Goal: Browse casually: Explore the website without a specific task or goal

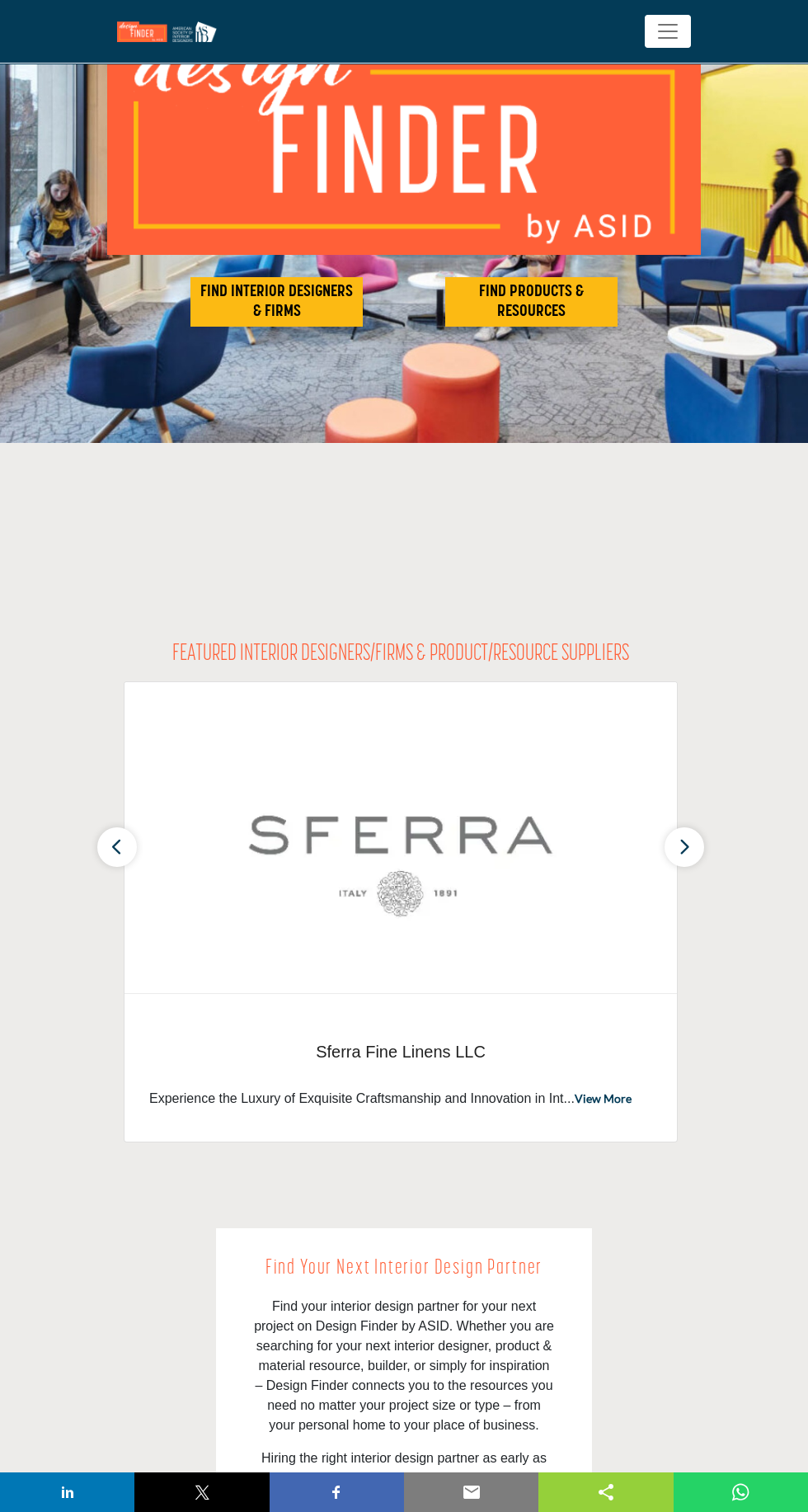
scroll to position [164, 0]
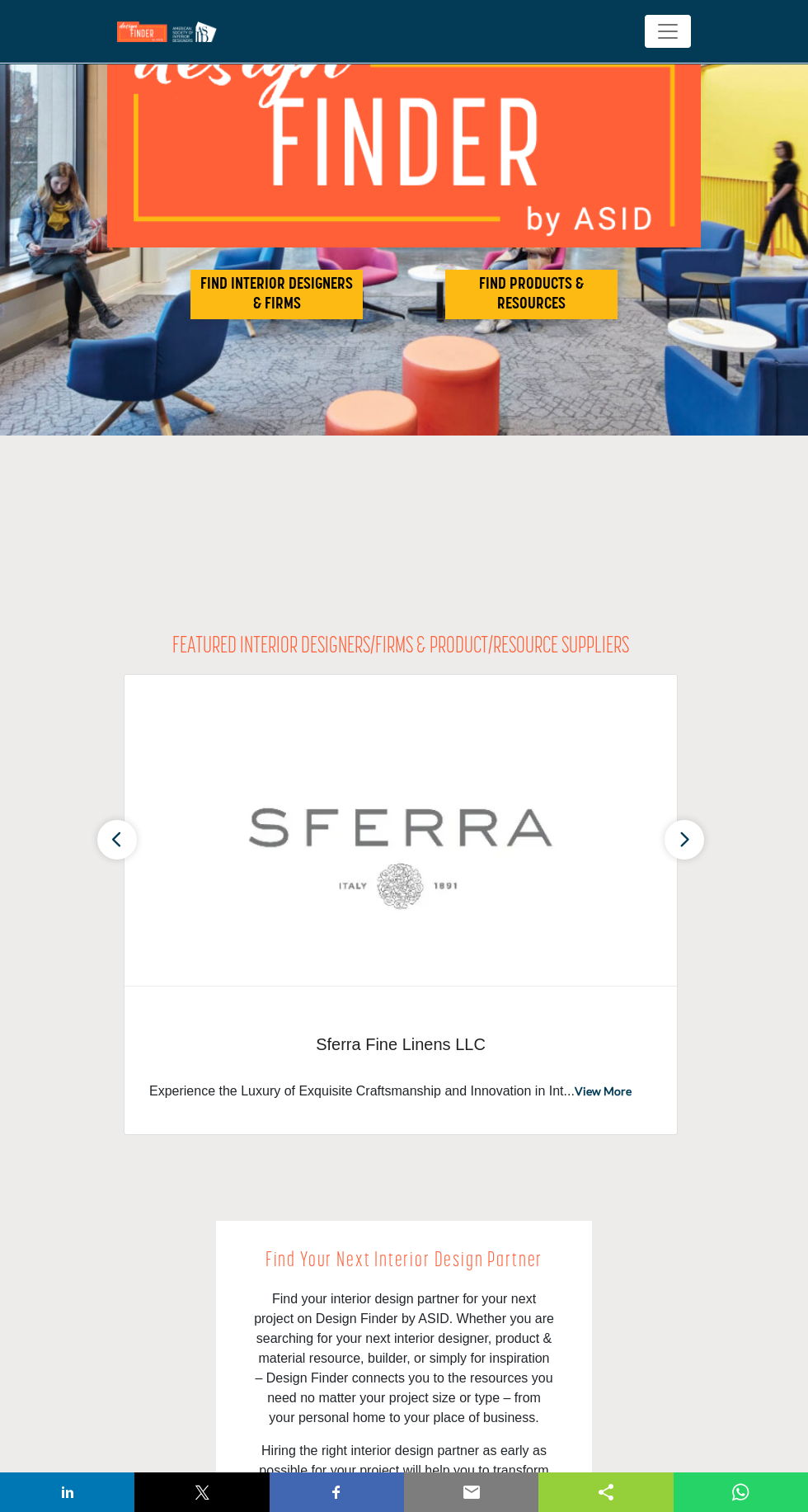
click at [685, 839] on icon "button" at bounding box center [684, 839] width 13 height 20
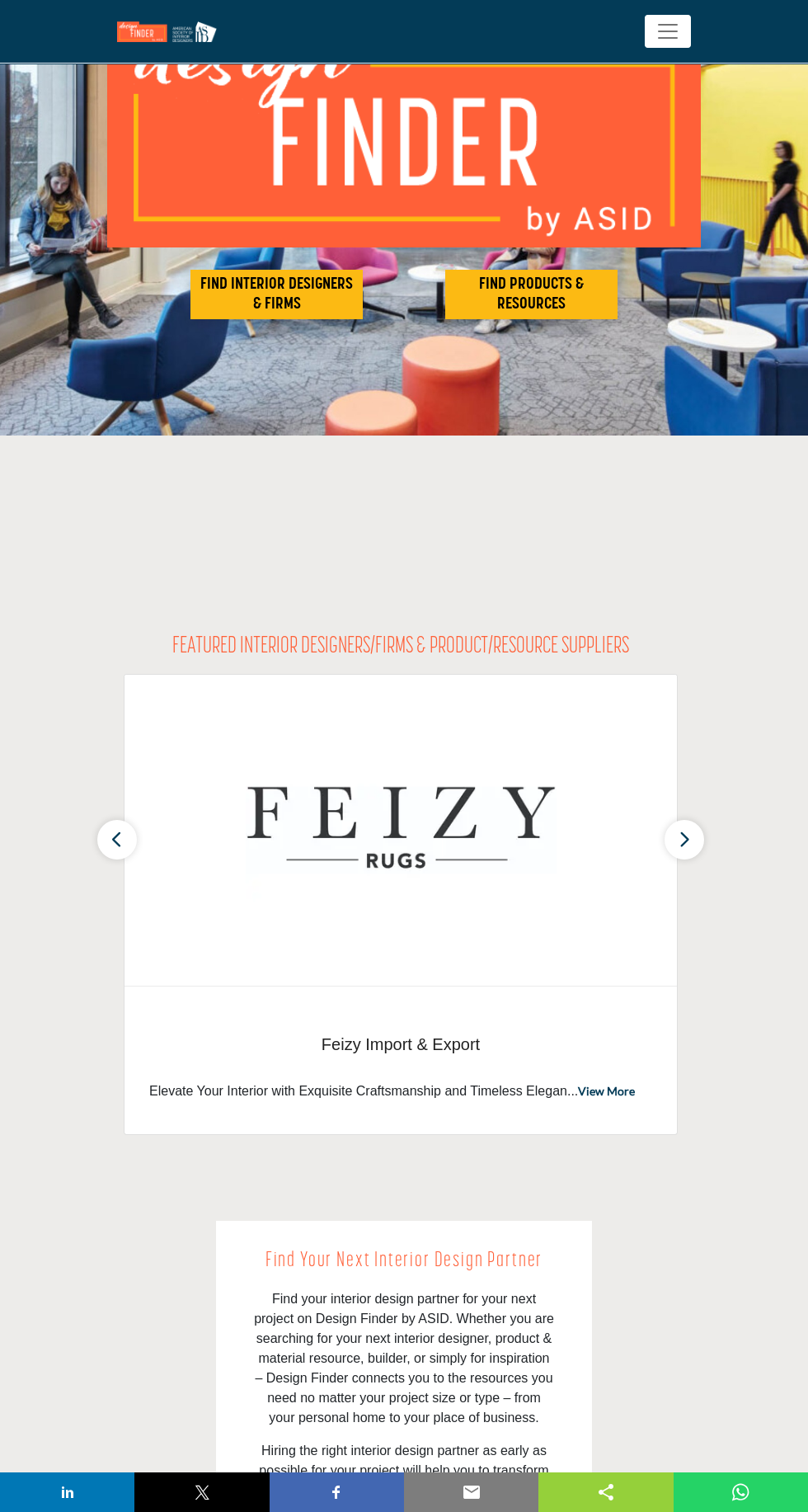
click at [700, 835] on button "button" at bounding box center [684, 840] width 40 height 40
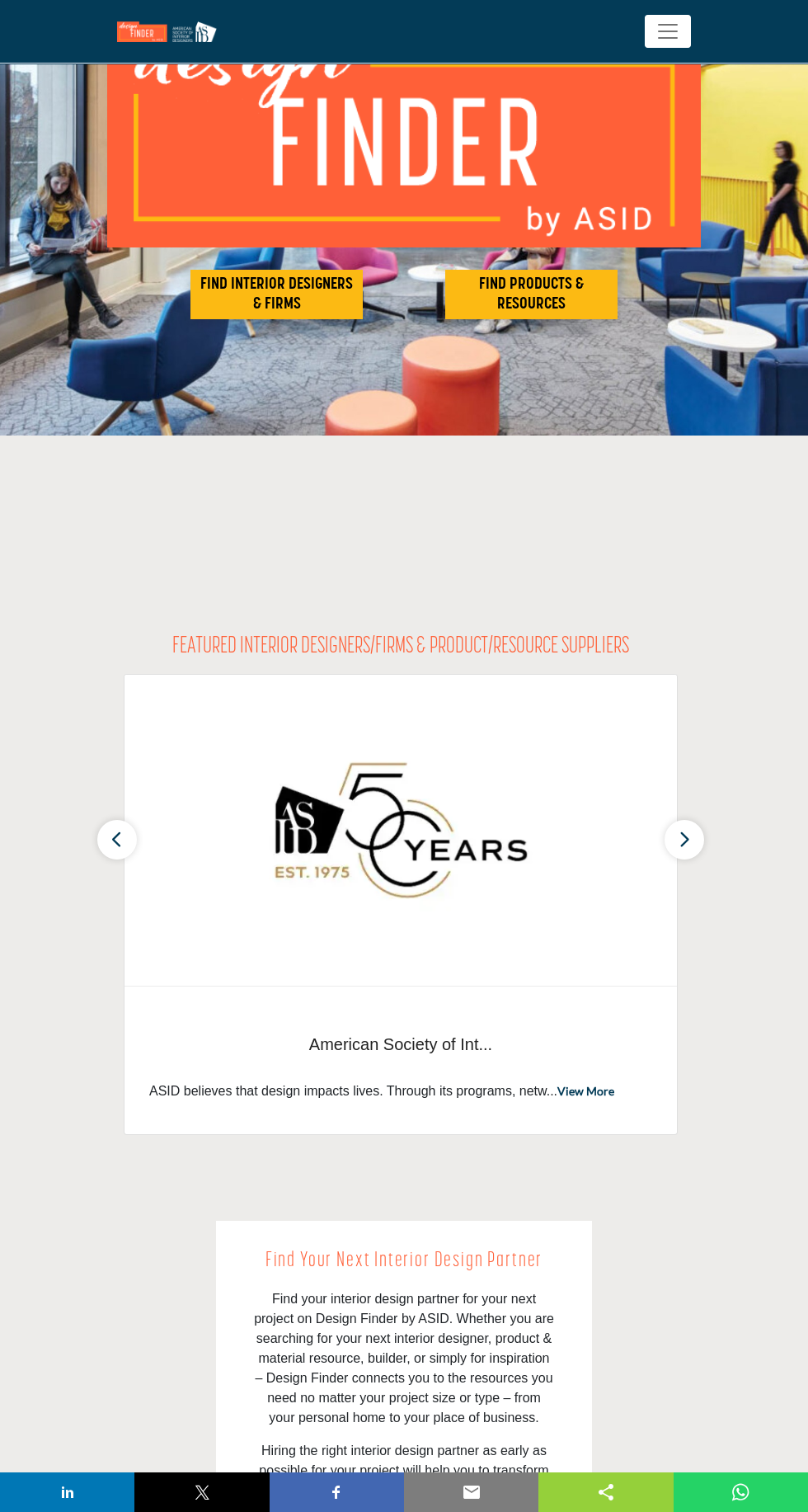
click at [685, 839] on icon "button" at bounding box center [684, 839] width 13 height 20
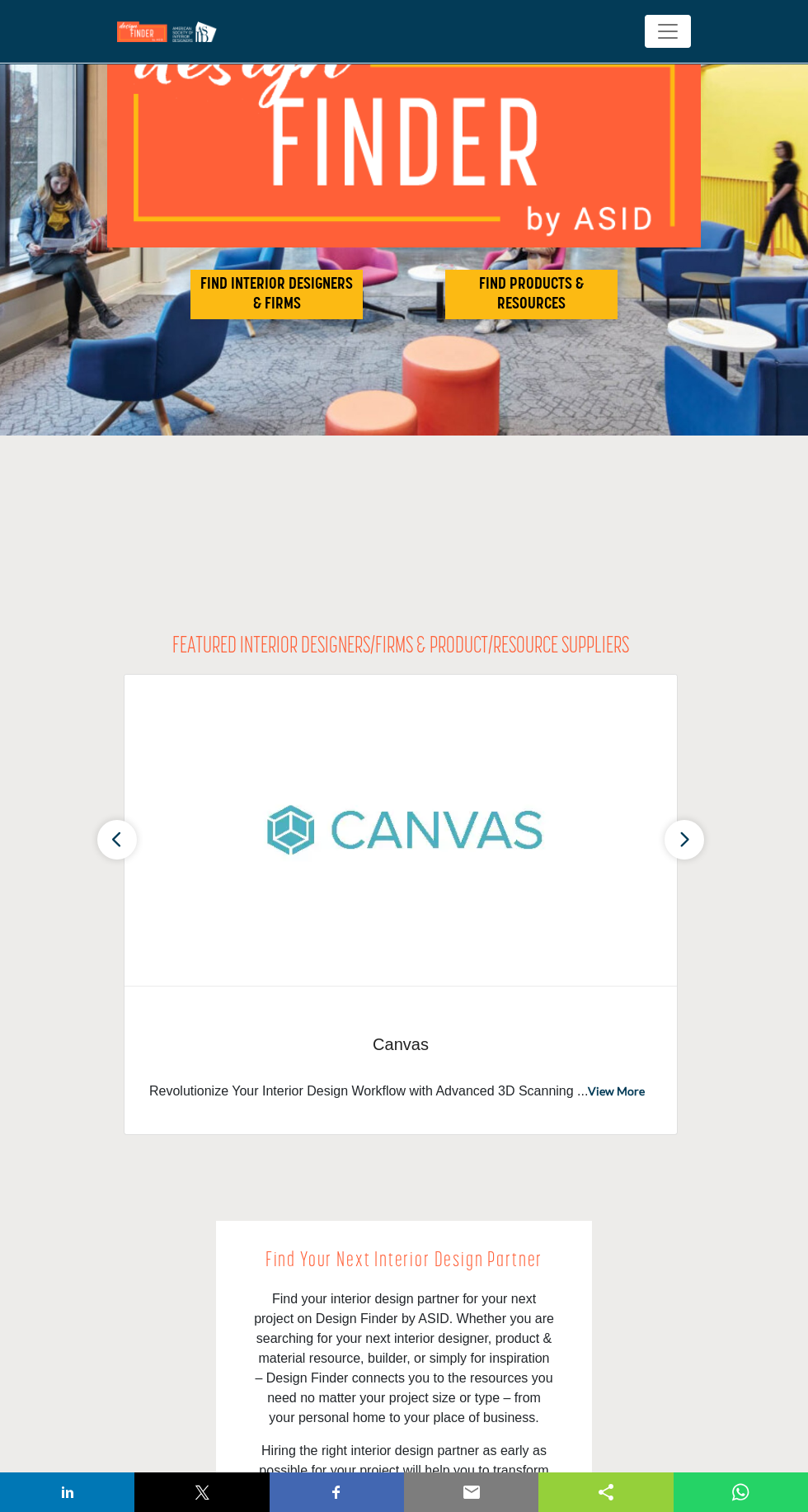
click at [685, 839] on icon "button" at bounding box center [684, 839] width 13 height 20
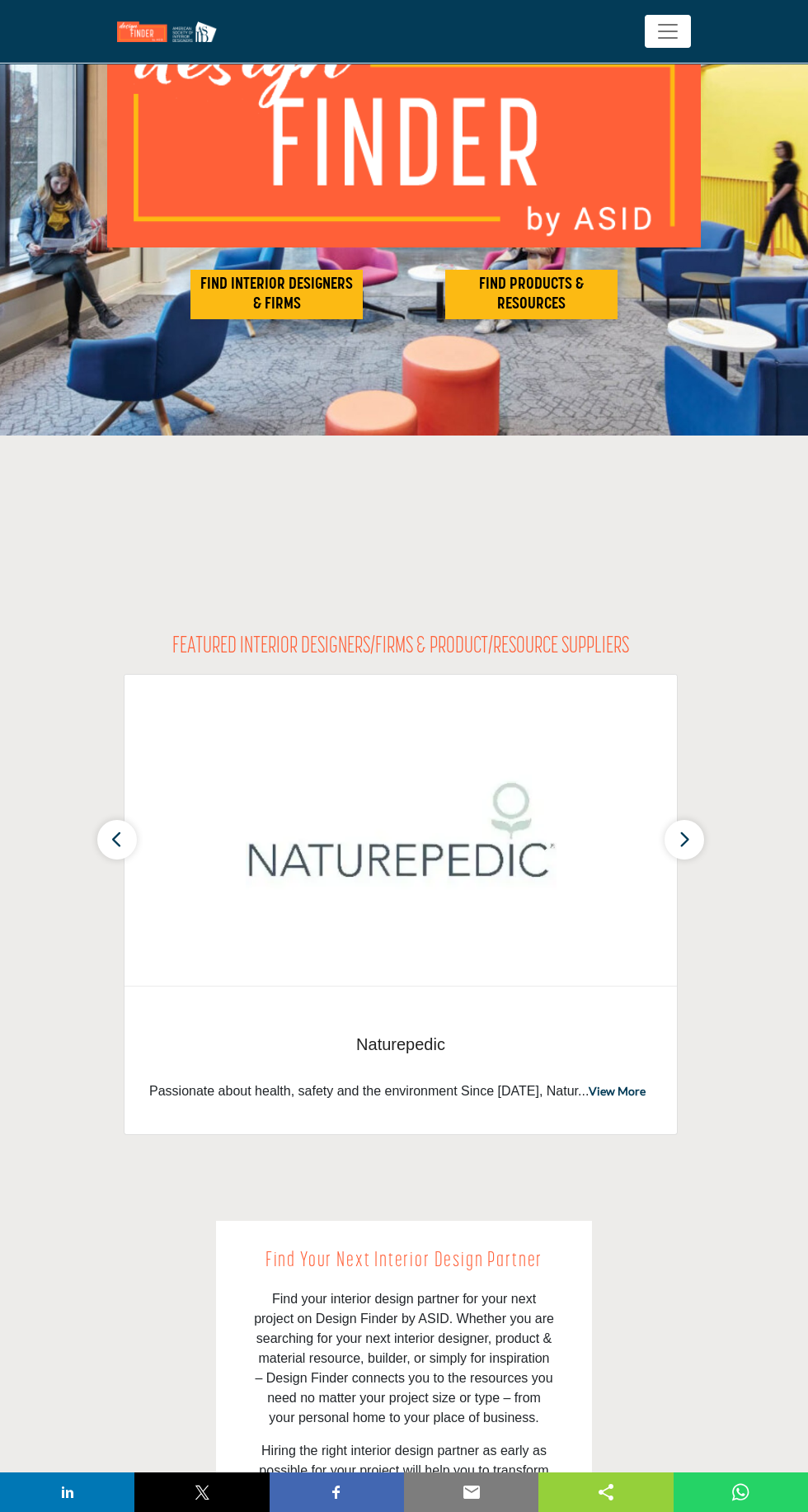
click at [685, 839] on icon "button" at bounding box center [684, 839] width 13 height 20
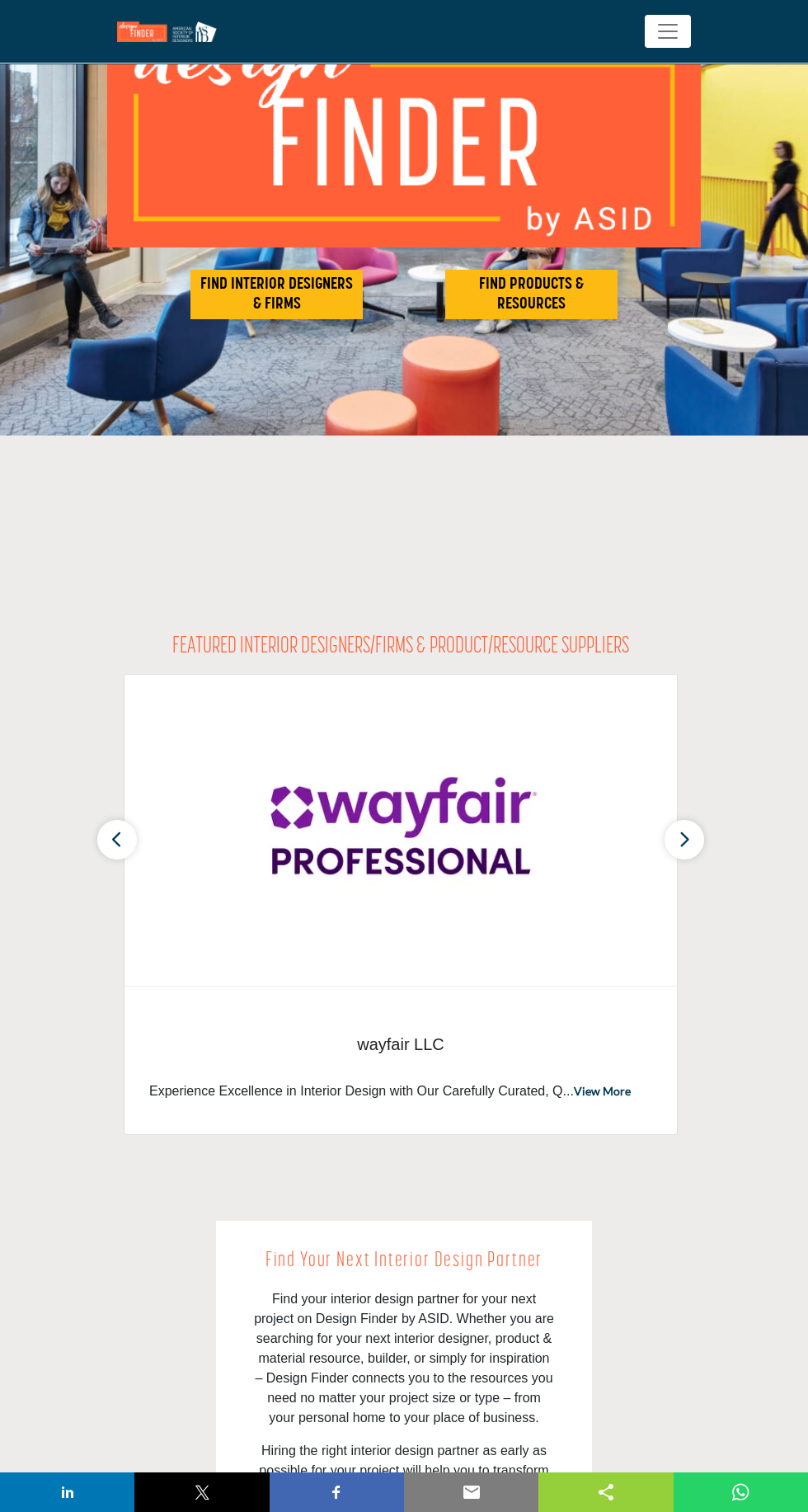
click at [685, 839] on icon "button" at bounding box center [684, 839] width 13 height 20
click at [685, 838] on icon "button" at bounding box center [684, 839] width 13 height 20
click at [685, 839] on icon "button" at bounding box center [684, 839] width 13 height 20
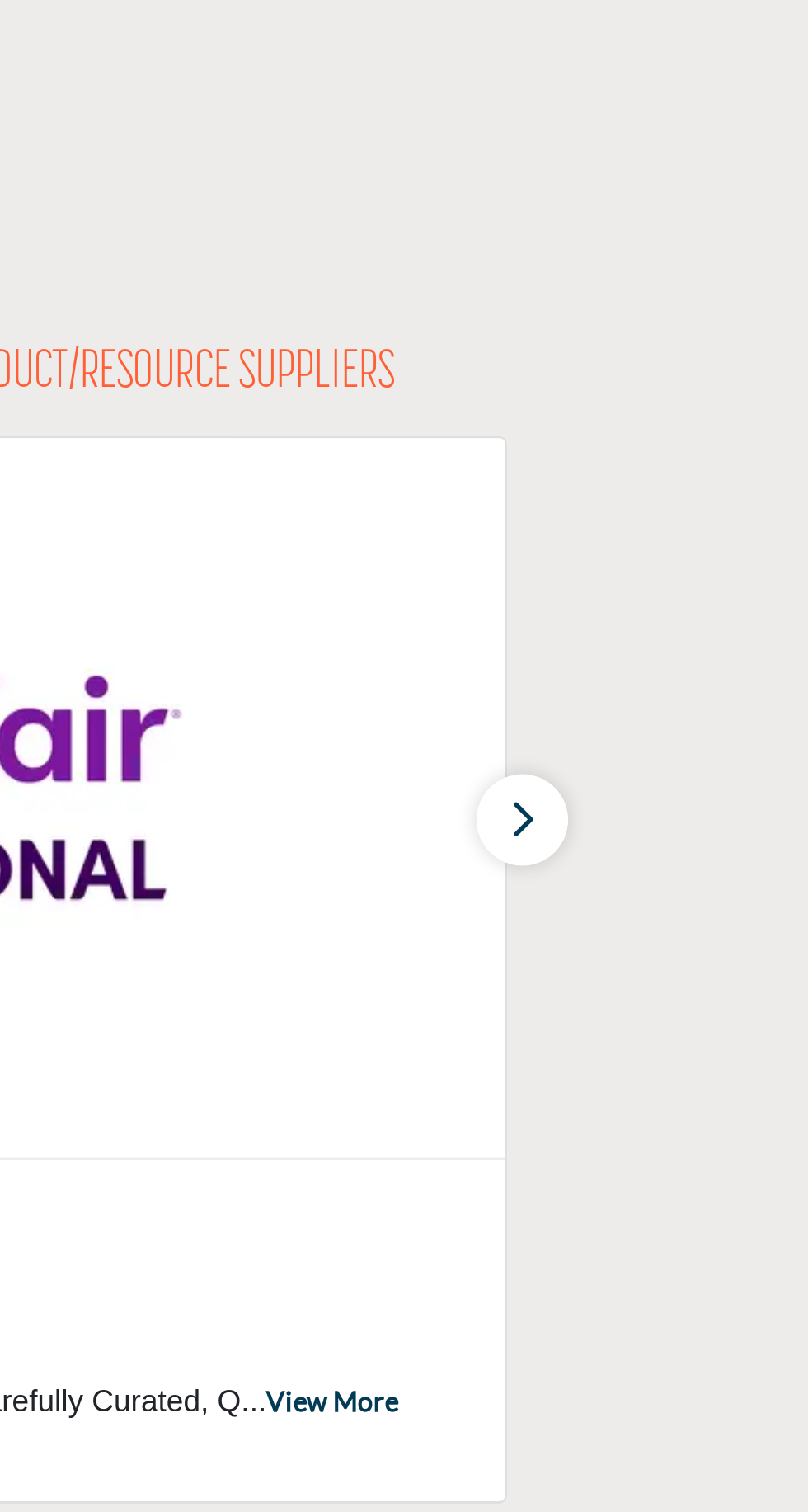
click at [701, 837] on button "button" at bounding box center [684, 840] width 40 height 40
click at [685, 836] on icon "button" at bounding box center [684, 839] width 13 height 20
